Goal: Navigation & Orientation: Go to known website

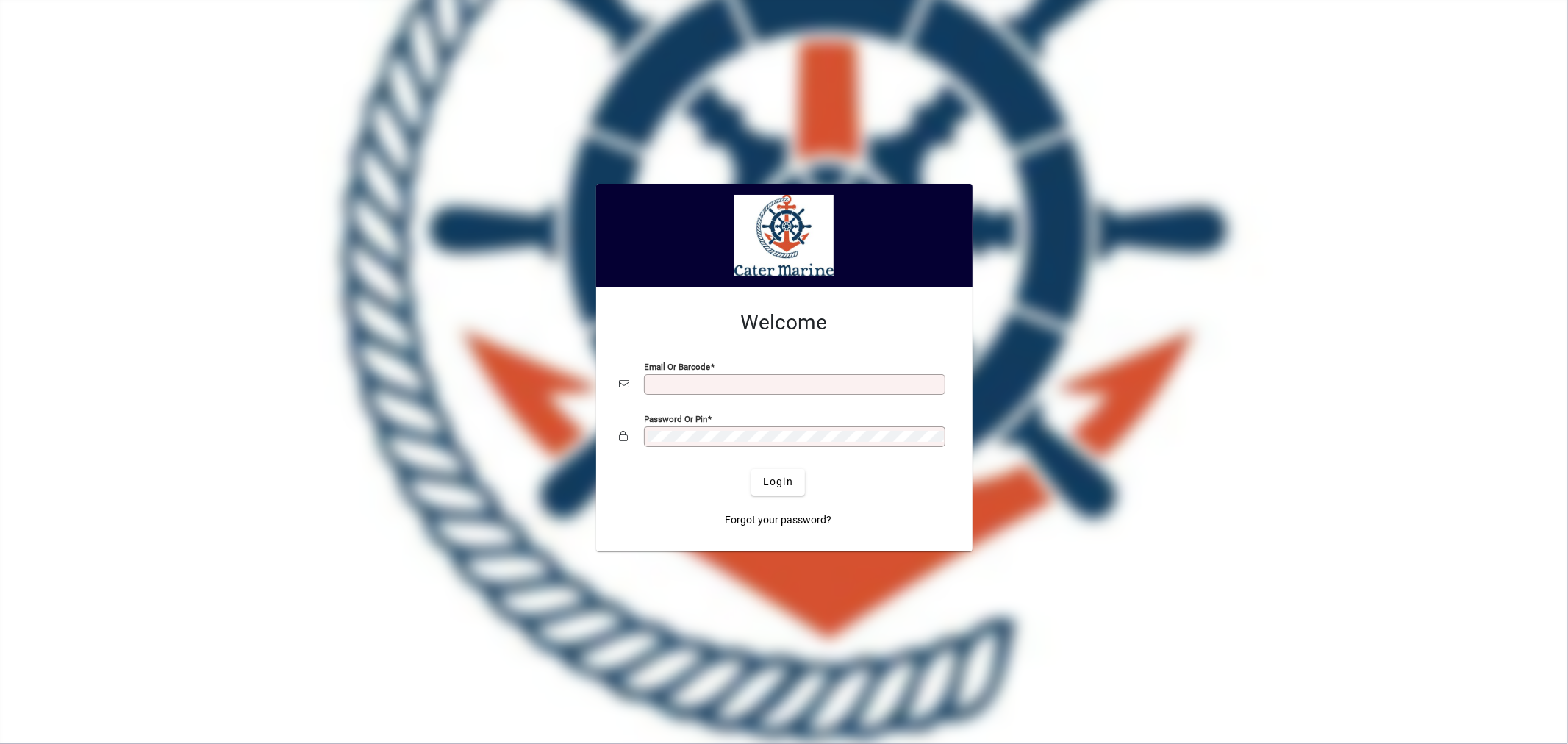
click at [681, 383] on input "Email or Barcode" at bounding box center [796, 384] width 297 height 11
type input "**********"
click at [751, 469] on button "Login" at bounding box center [778, 482] width 54 height 27
